Goal: Check status: Check status

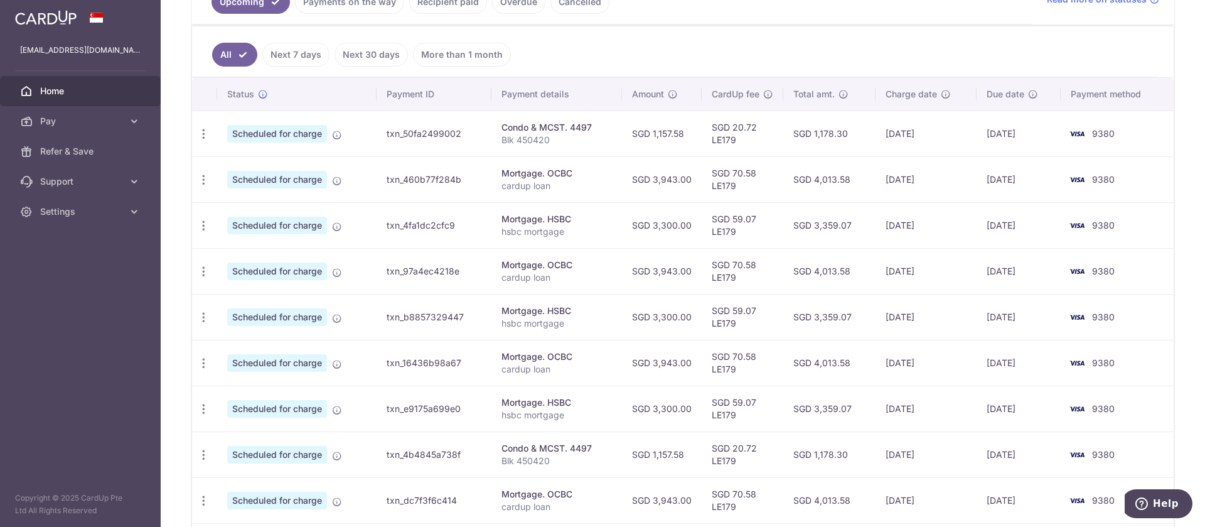
scroll to position [203, 0]
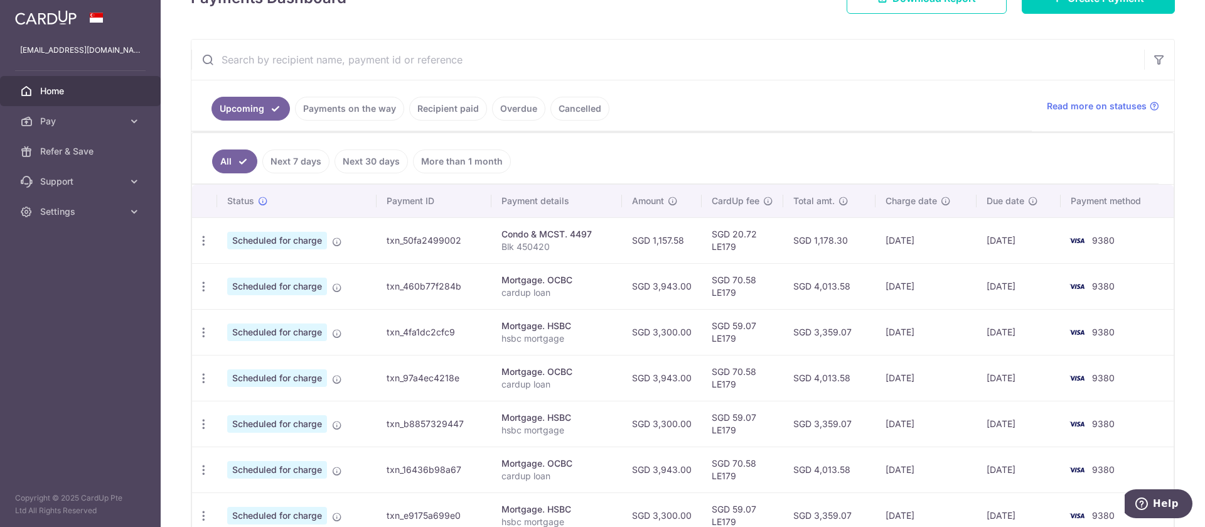
click at [387, 171] on link "Next 30 days" at bounding box center [370, 161] width 73 height 24
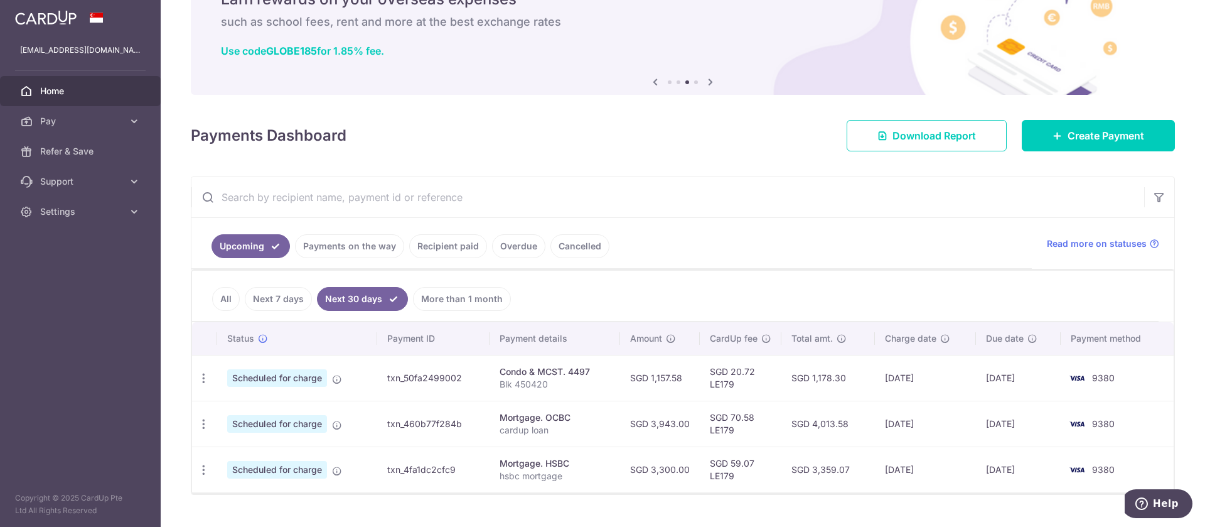
scroll to position [93, 0]
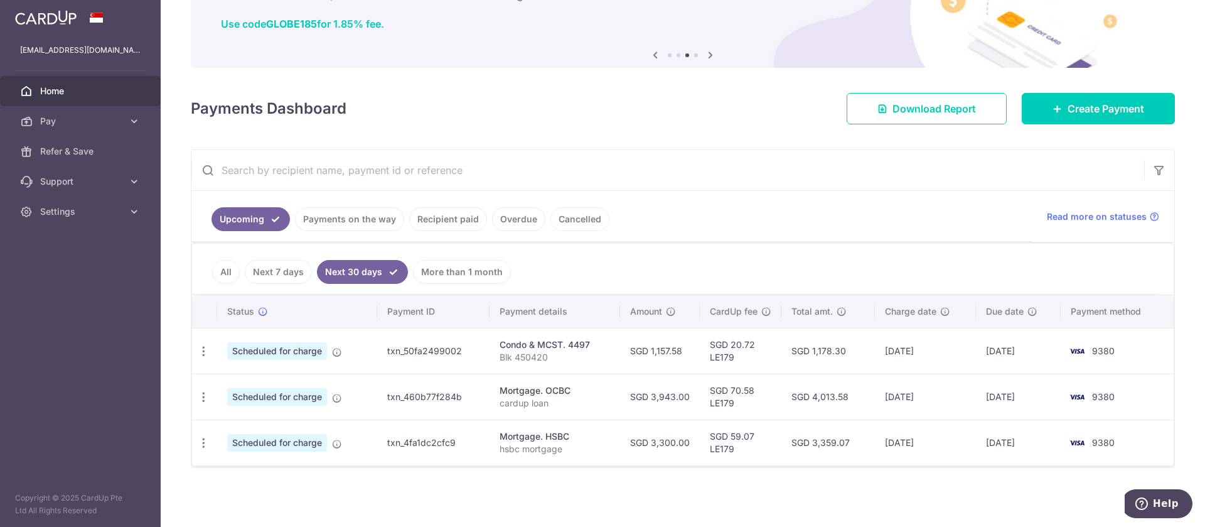
click at [459, 279] on link "More than 1 month" at bounding box center [462, 272] width 98 height 24
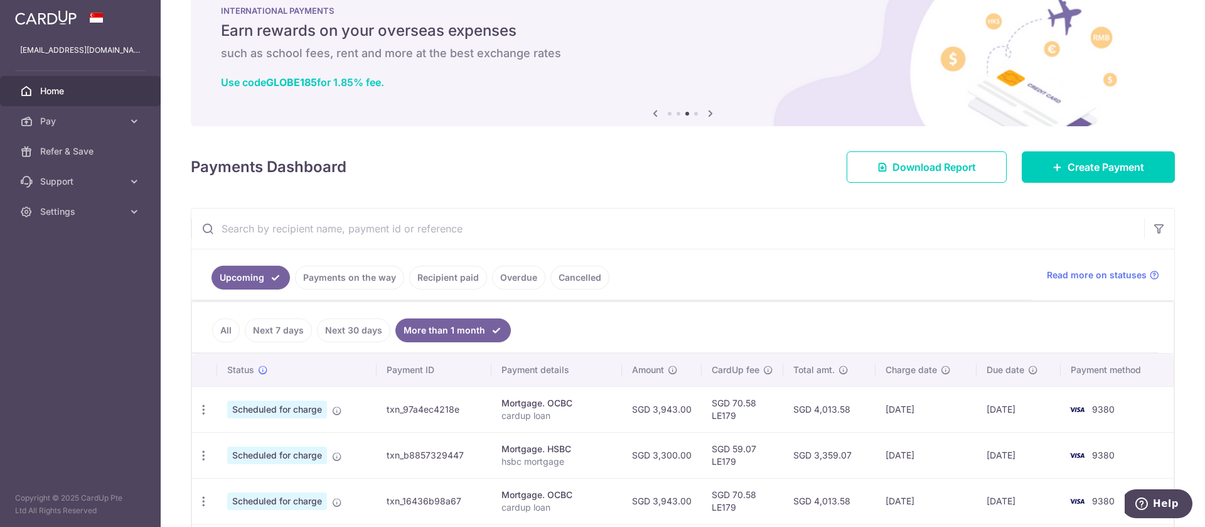
scroll to position [0, 0]
